Goal: Information Seeking & Learning: Learn about a topic

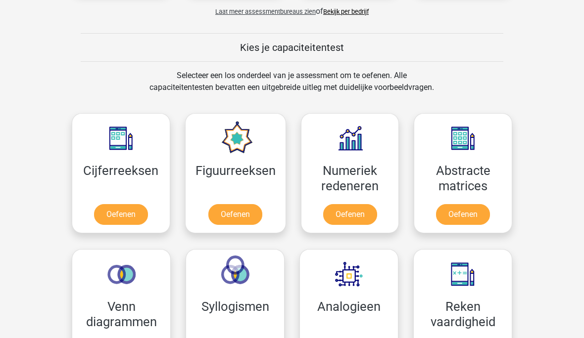
scroll to position [350, 0]
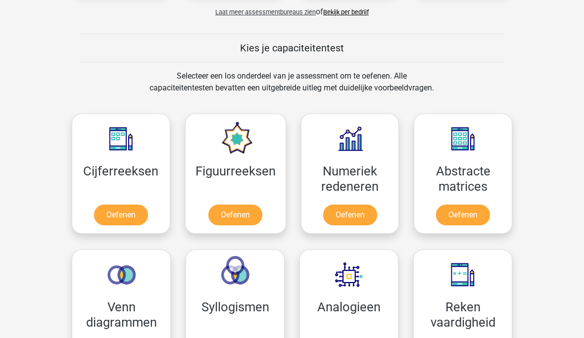
click at [349, 219] on link "Oefenen" at bounding box center [350, 215] width 54 height 21
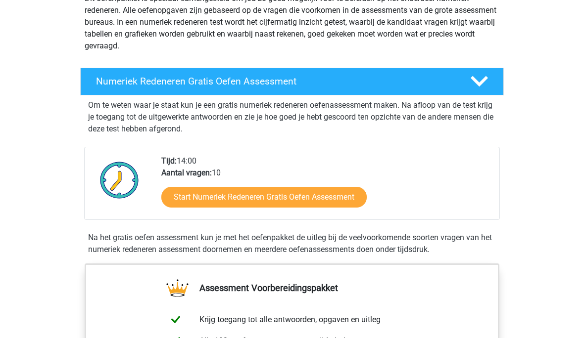
scroll to position [131, 0]
click at [335, 195] on link "Start Numeriek Redeneren Gratis Oefen Assessment" at bounding box center [263, 197] width 205 height 21
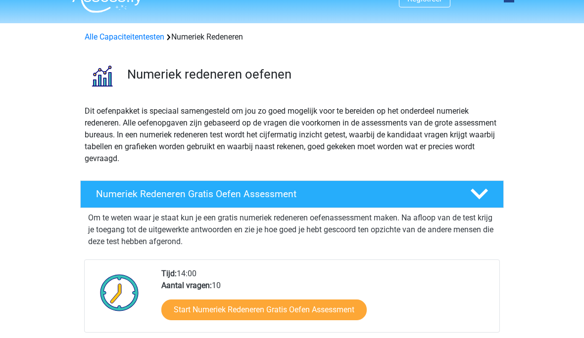
scroll to position [0, 0]
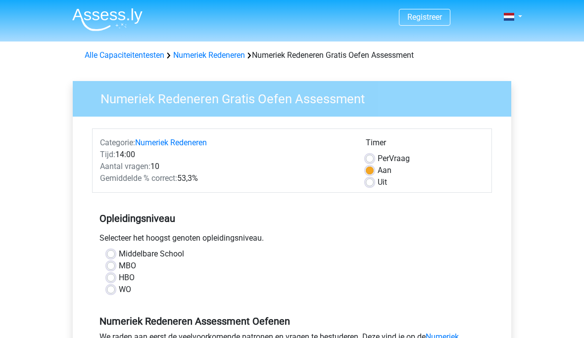
scroll to position [18, 0]
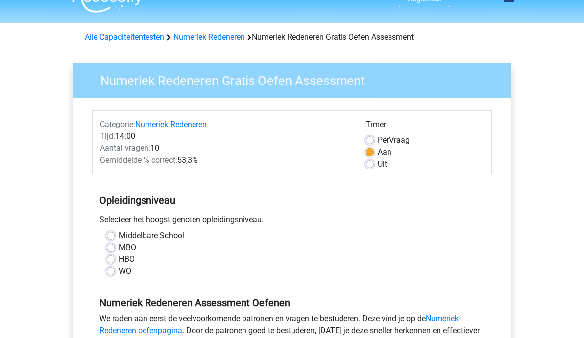
click at [119, 261] on label "HBO" at bounding box center [127, 260] width 16 height 12
click at [112, 261] on input "HBO" at bounding box center [111, 259] width 8 height 10
radio input "true"
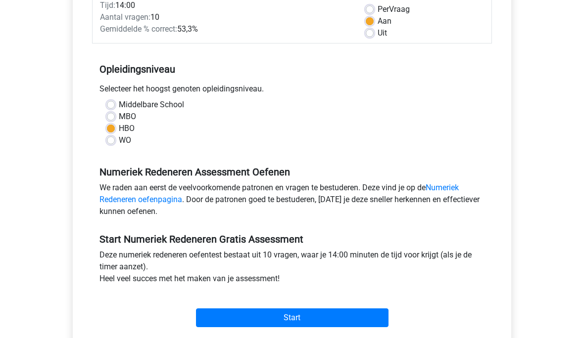
scroll to position [149, 0]
click at [328, 319] on input "Start" at bounding box center [292, 318] width 192 height 19
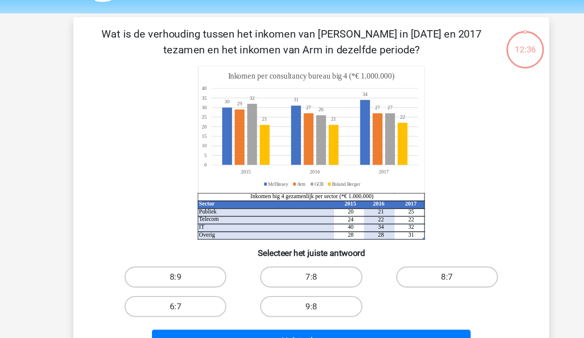
scroll to position [29, 0]
click at [145, 264] on label "8:9" at bounding box center [165, 260] width 96 height 20
click at [165, 264] on input "8:9" at bounding box center [168, 263] width 6 height 6
radio input "true"
click at [372, 330] on button "Volgende vraag" at bounding box center [292, 320] width 299 height 21
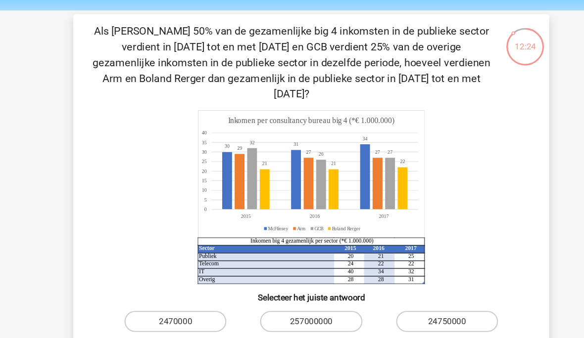
scroll to position [0, 0]
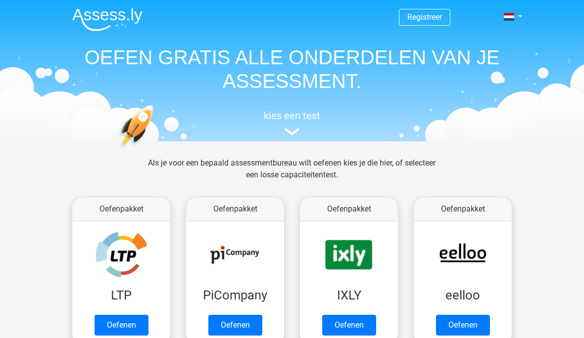
scroll to position [393, 0]
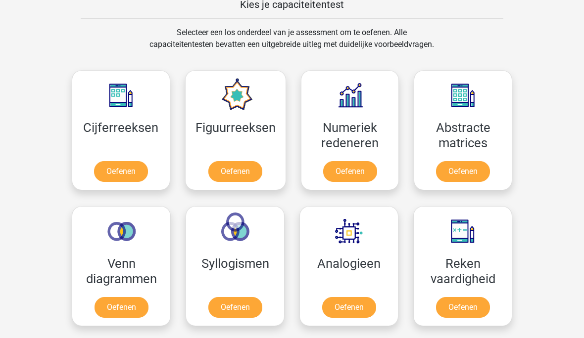
click at [355, 170] on link "Oefenen" at bounding box center [350, 172] width 54 height 21
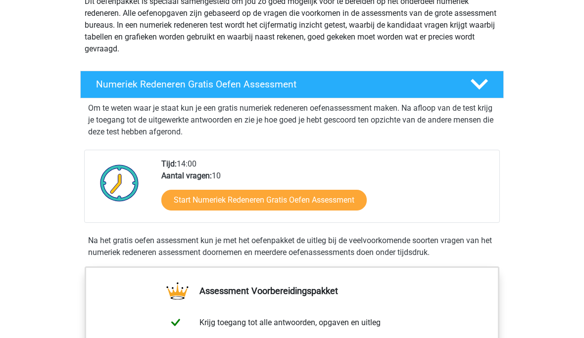
scroll to position [132, 0]
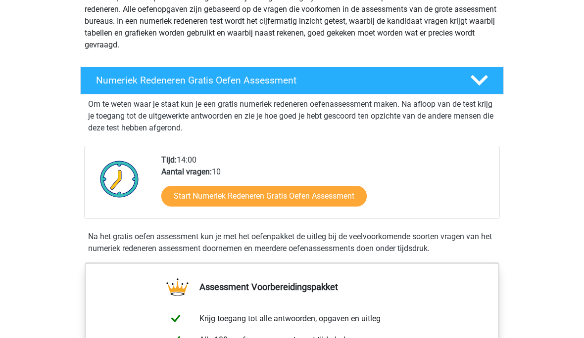
click at [324, 196] on link "Start Numeriek Redeneren Gratis Oefen Assessment" at bounding box center [263, 196] width 205 height 21
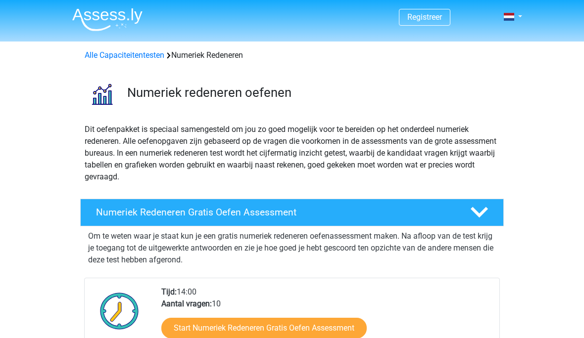
scroll to position [175, 0]
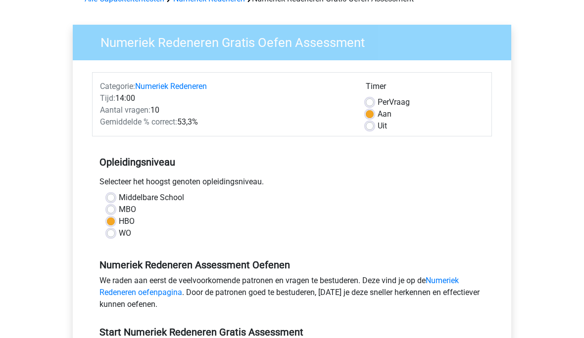
scroll to position [56, 0]
click at [452, 279] on link "Numeriek Redeneren oefenpagina" at bounding box center [278, 286] width 359 height 21
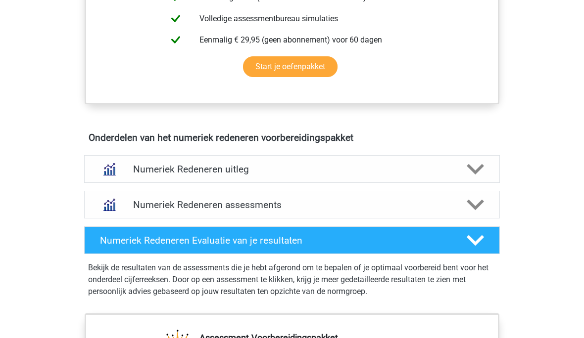
scroll to position [497, 0]
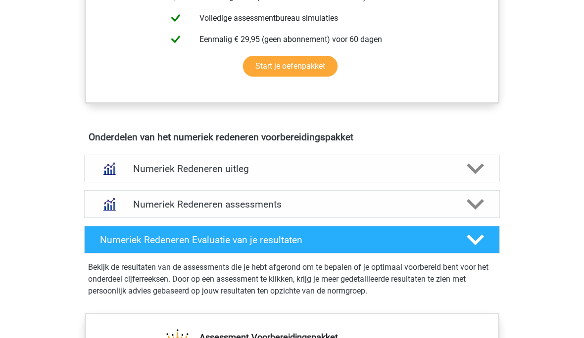
click at [474, 172] on polygon at bounding box center [475, 169] width 17 height 11
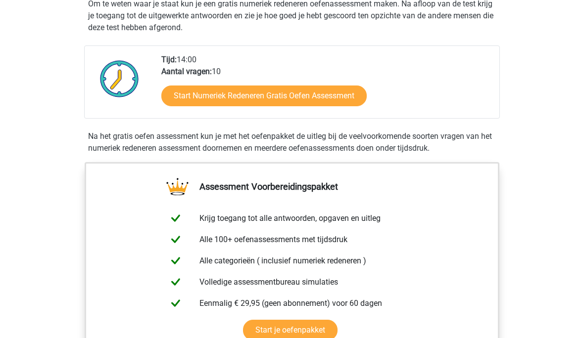
scroll to position [215, 0]
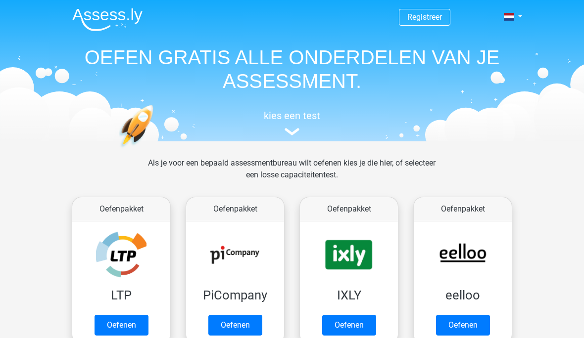
scroll to position [393, 0]
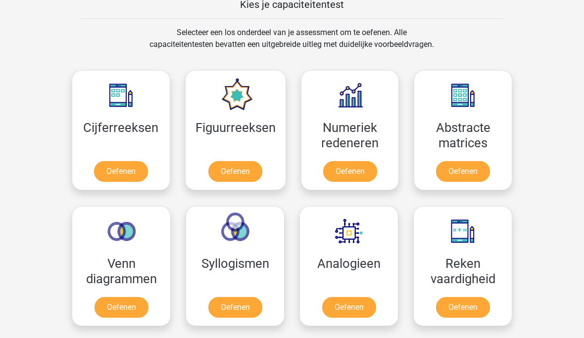
click at [467, 168] on link "Oefenen" at bounding box center [463, 172] width 54 height 21
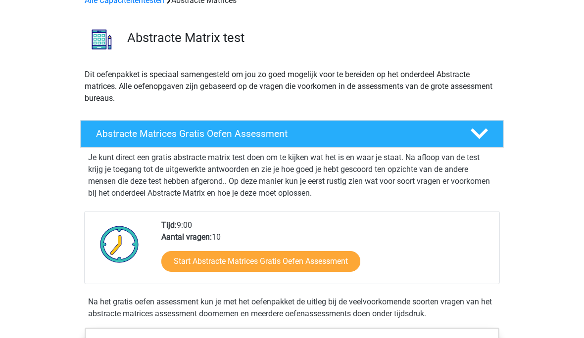
scroll to position [59, 0]
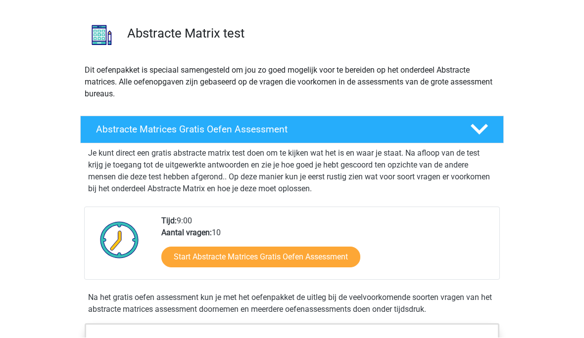
click at [321, 260] on link "Start Abstracte Matrices Gratis Oefen Assessment" at bounding box center [260, 257] width 199 height 21
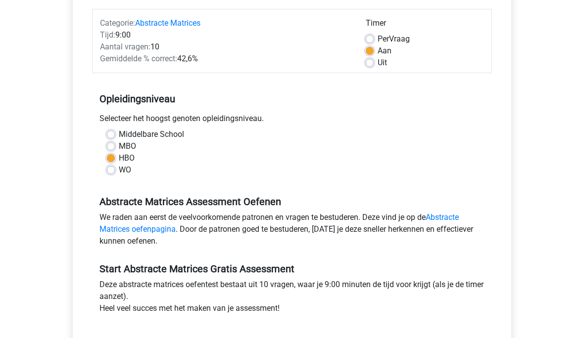
scroll to position [139, 0]
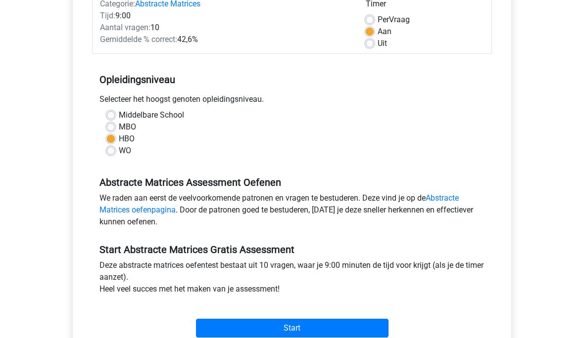
click at [336, 327] on input "Start" at bounding box center [292, 329] width 192 height 19
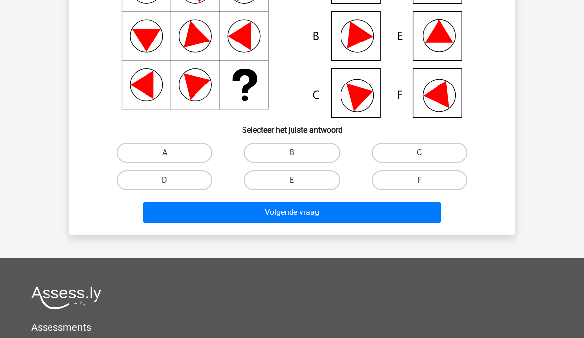
scroll to position [135, 0]
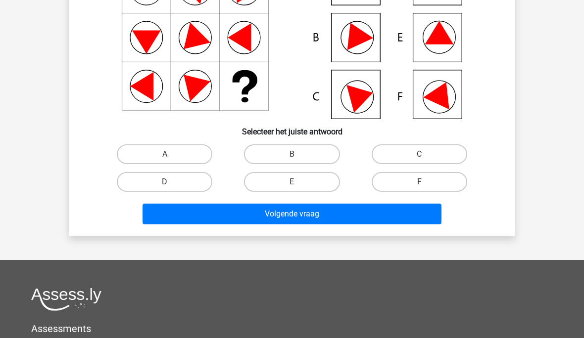
click at [418, 154] on label "C" at bounding box center [420, 154] width 96 height 20
click at [419, 154] on input "C" at bounding box center [422, 157] width 6 height 6
radio input "true"
click at [378, 219] on button "Volgende vraag" at bounding box center [292, 214] width 299 height 21
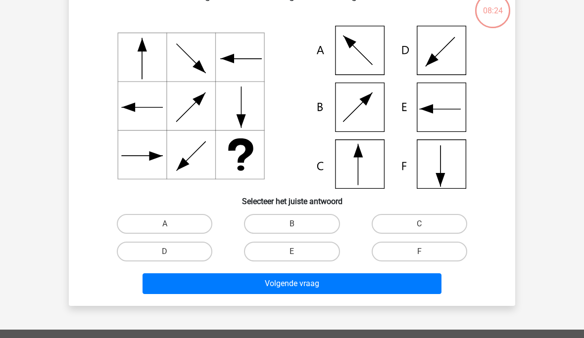
scroll to position [46, 0]
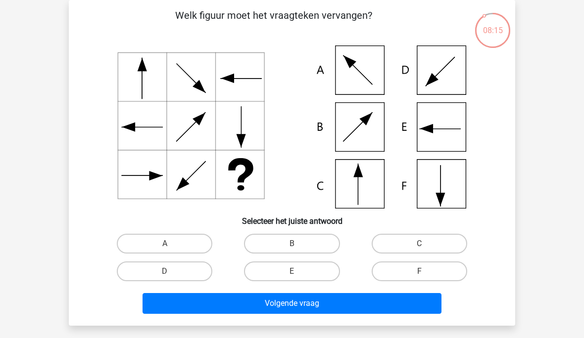
click at [355, 185] on icon at bounding box center [292, 127] width 399 height 163
click at [427, 242] on label "C" at bounding box center [420, 244] width 96 height 20
click at [426, 244] on input "C" at bounding box center [422, 247] width 6 height 6
radio input "true"
click at [360, 306] on button "Volgende vraag" at bounding box center [292, 303] width 299 height 21
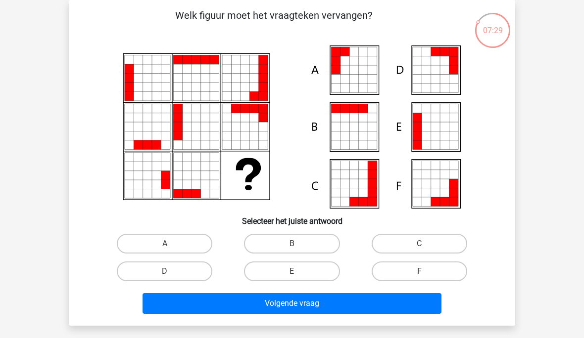
click at [399, 281] on label "F" at bounding box center [420, 272] width 96 height 20
click at [419, 278] on input "F" at bounding box center [422, 275] width 6 height 6
radio input "true"
click at [397, 272] on label "F" at bounding box center [420, 272] width 96 height 20
click at [419, 272] on input "F" at bounding box center [422, 275] width 6 height 6
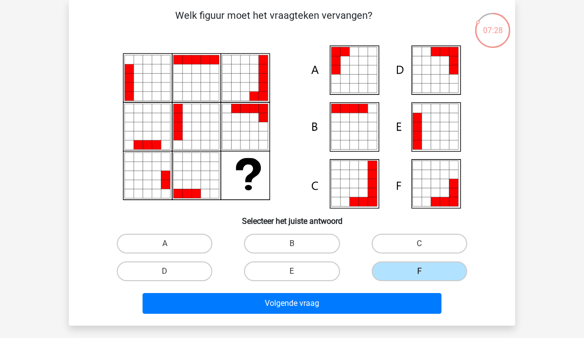
click at [378, 306] on button "Volgende vraag" at bounding box center [292, 303] width 299 height 21
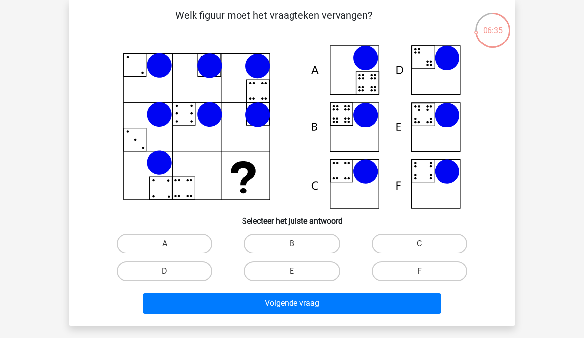
scroll to position [0, 0]
